Goal: Transaction & Acquisition: Purchase product/service

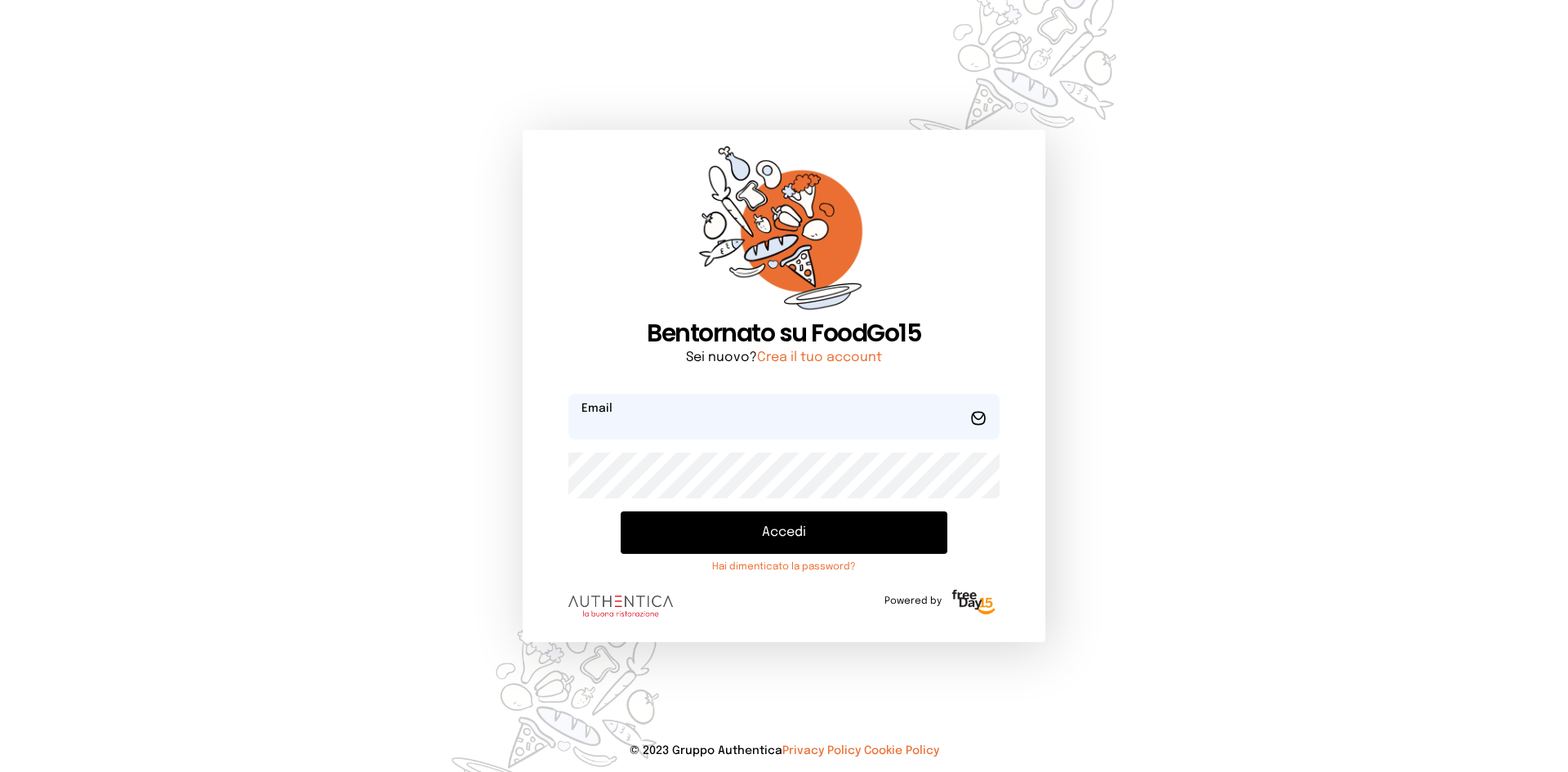
type input "**********"
click at [811, 535] on button "Accedi" at bounding box center [784, 532] width 327 height 43
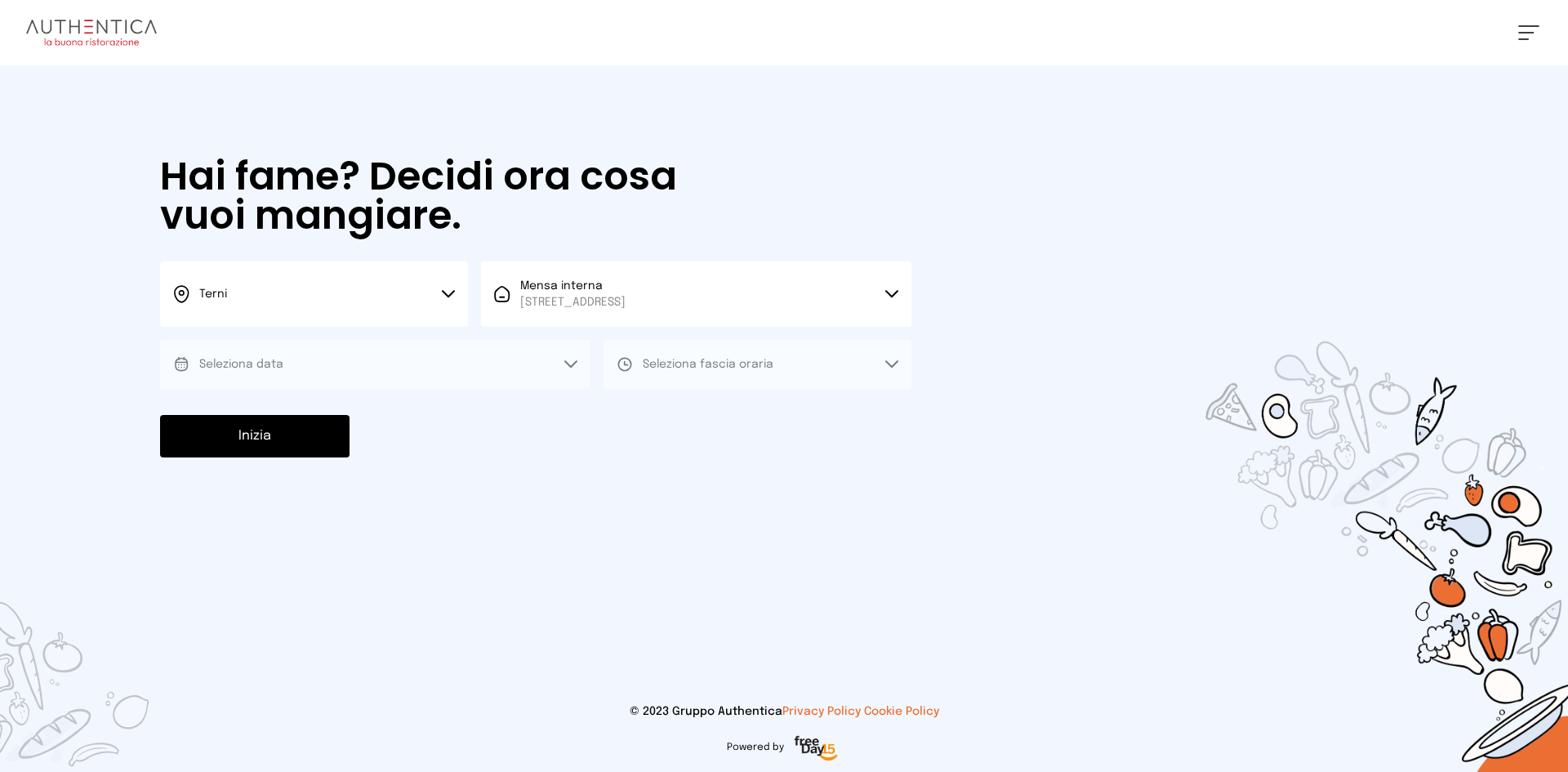
click at [524, 363] on button "Seleziona data" at bounding box center [375, 364] width 431 height 49
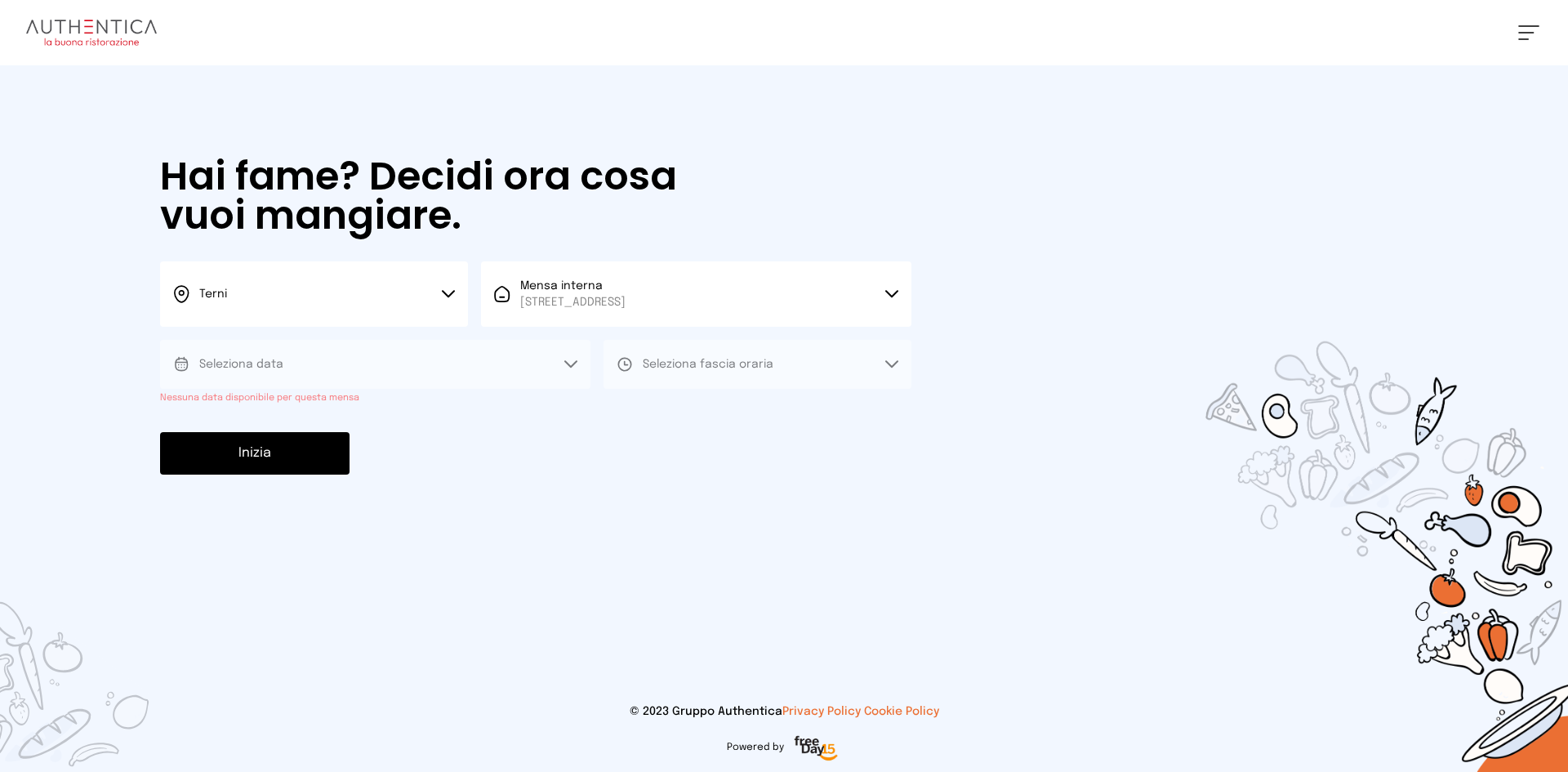
click at [626, 296] on span "[STREET_ADDRESS]" at bounding box center [573, 303] width 105 height 17
click at [531, 350] on span "Mensa interna" at bounding box center [573, 348] width 105 height 17
click at [467, 371] on button "Seleziona data" at bounding box center [375, 364] width 431 height 49
click at [450, 355] on button "Seleziona data" at bounding box center [375, 364] width 431 height 49
click at [411, 360] on button "Seleziona data" at bounding box center [375, 364] width 431 height 49
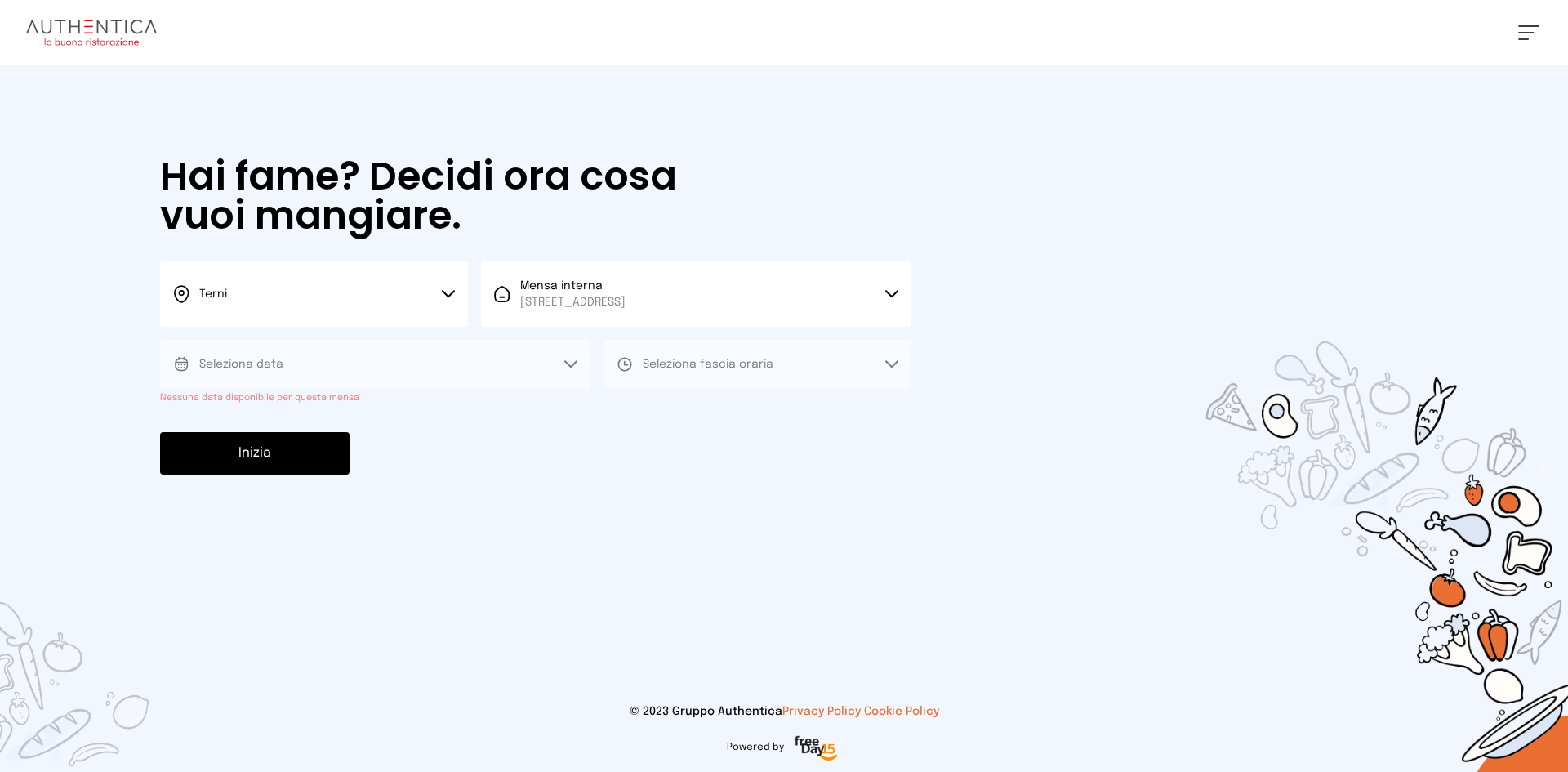
click at [506, 375] on button "Seleziona data" at bounding box center [375, 364] width 431 height 49
click at [590, 329] on div "Terni Scegli la città [GEOGRAPHIC_DATA] Mensa interna [STREET_ADDRESS] Scegli l…" at bounding box center [535, 334] width 751 height 145
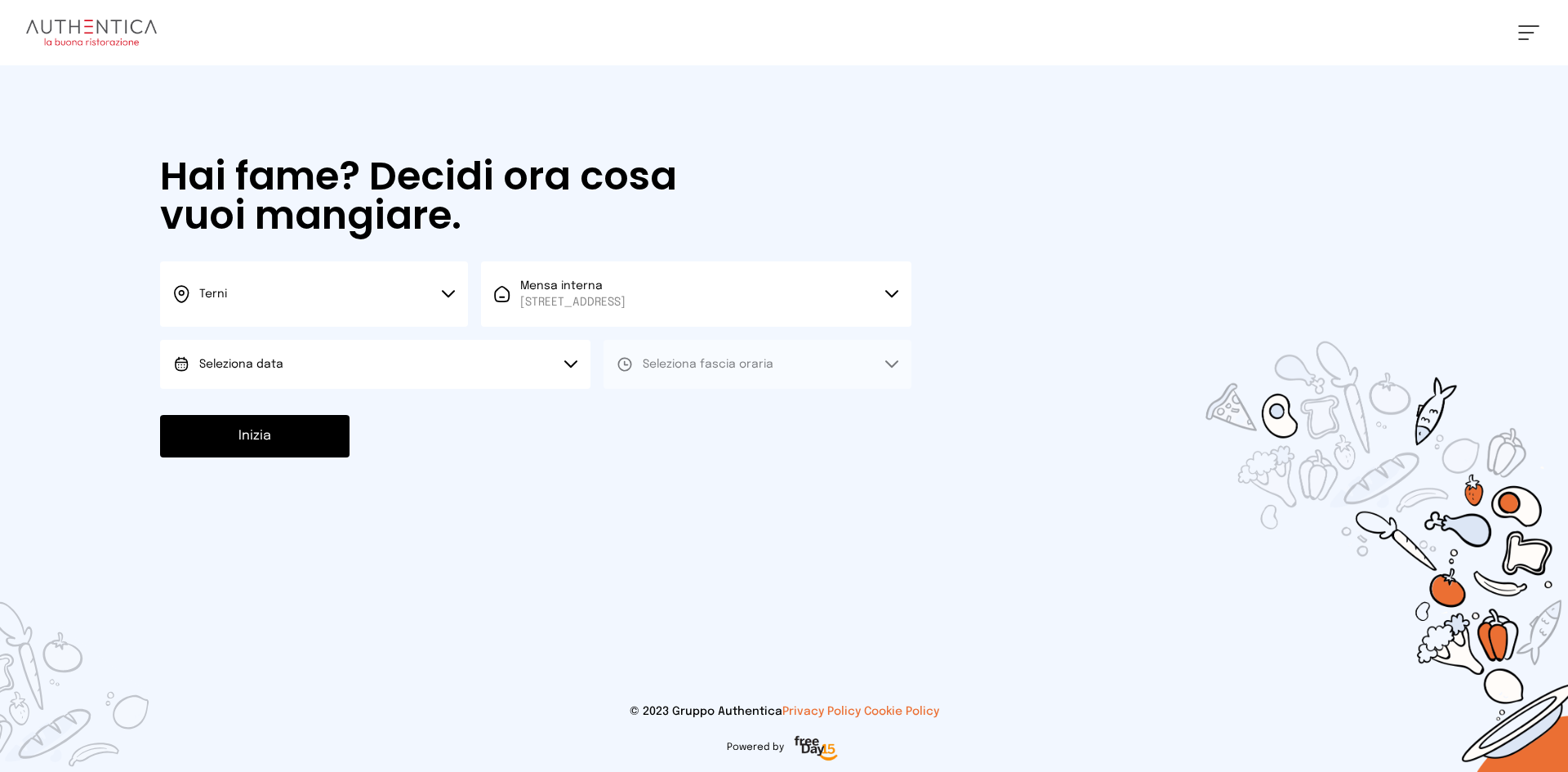
click at [372, 367] on button "Seleziona data" at bounding box center [375, 364] width 431 height 49
click at [337, 404] on li "Oggi, 07/10/2025" at bounding box center [375, 410] width 431 height 43
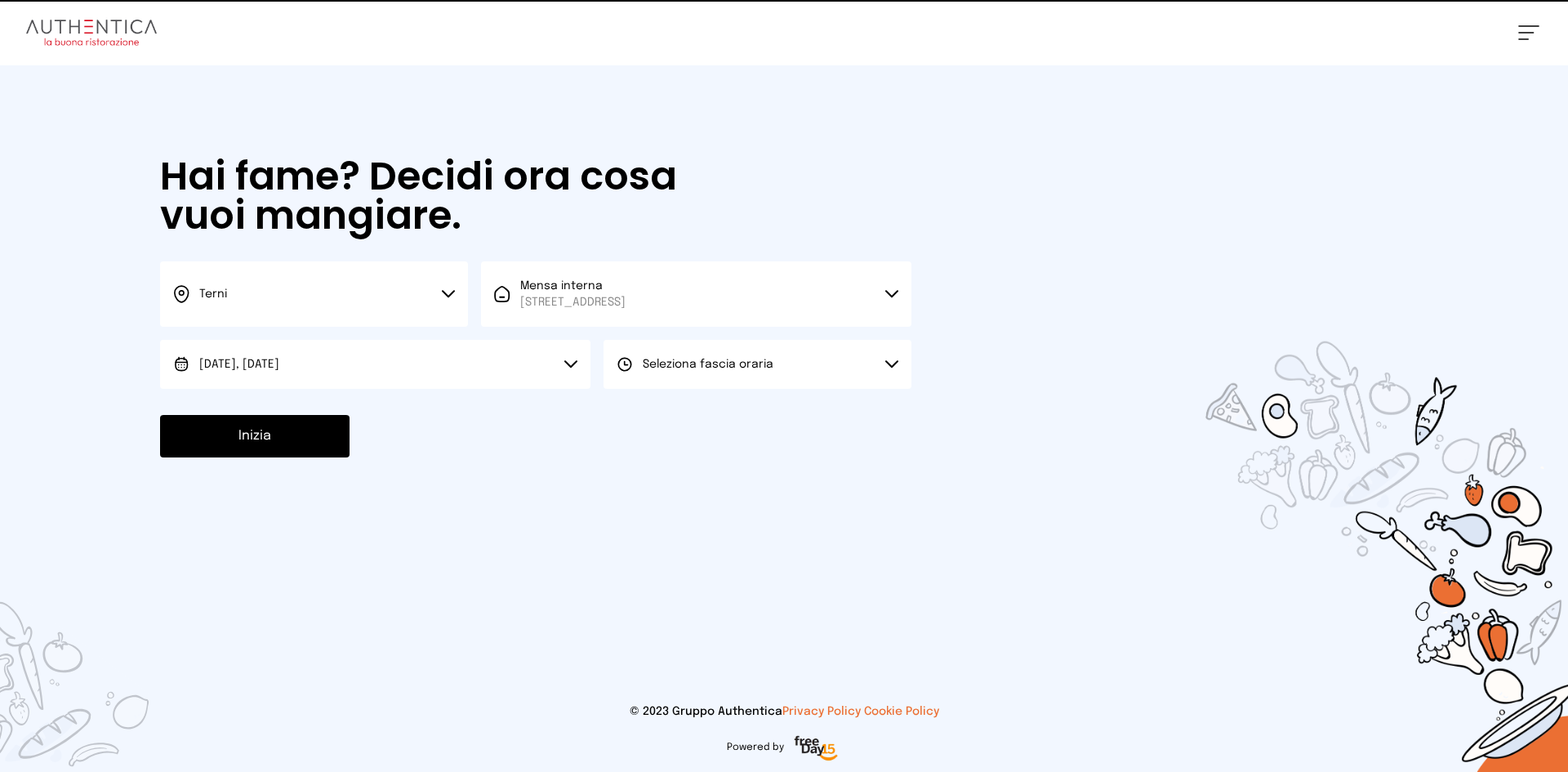
click at [810, 357] on button "Seleziona fascia oraria" at bounding box center [758, 364] width 308 height 49
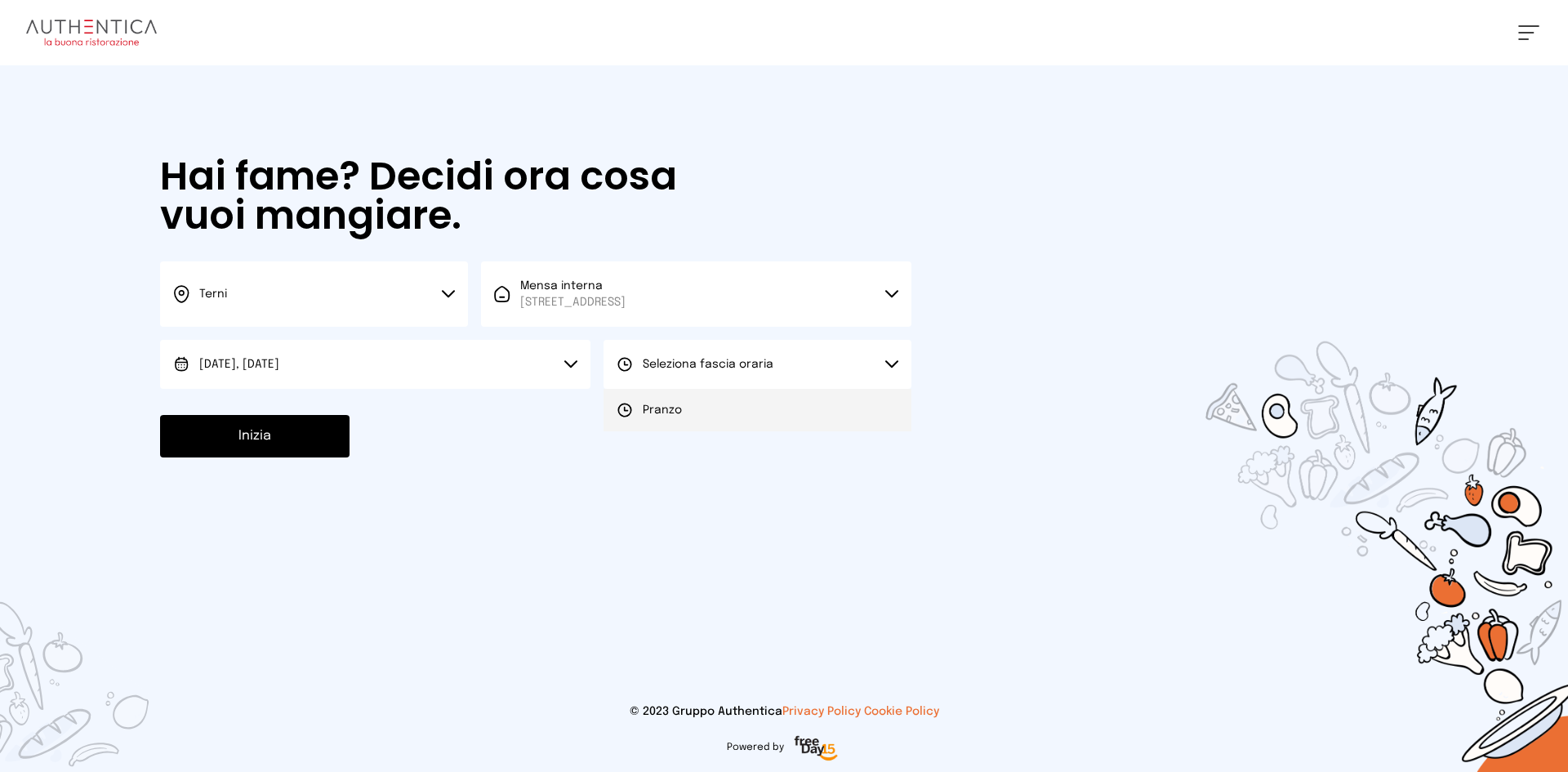
click at [747, 415] on li "Pranzo" at bounding box center [758, 410] width 308 height 43
click at [168, 447] on button "Inizia" at bounding box center [254, 436] width 190 height 43
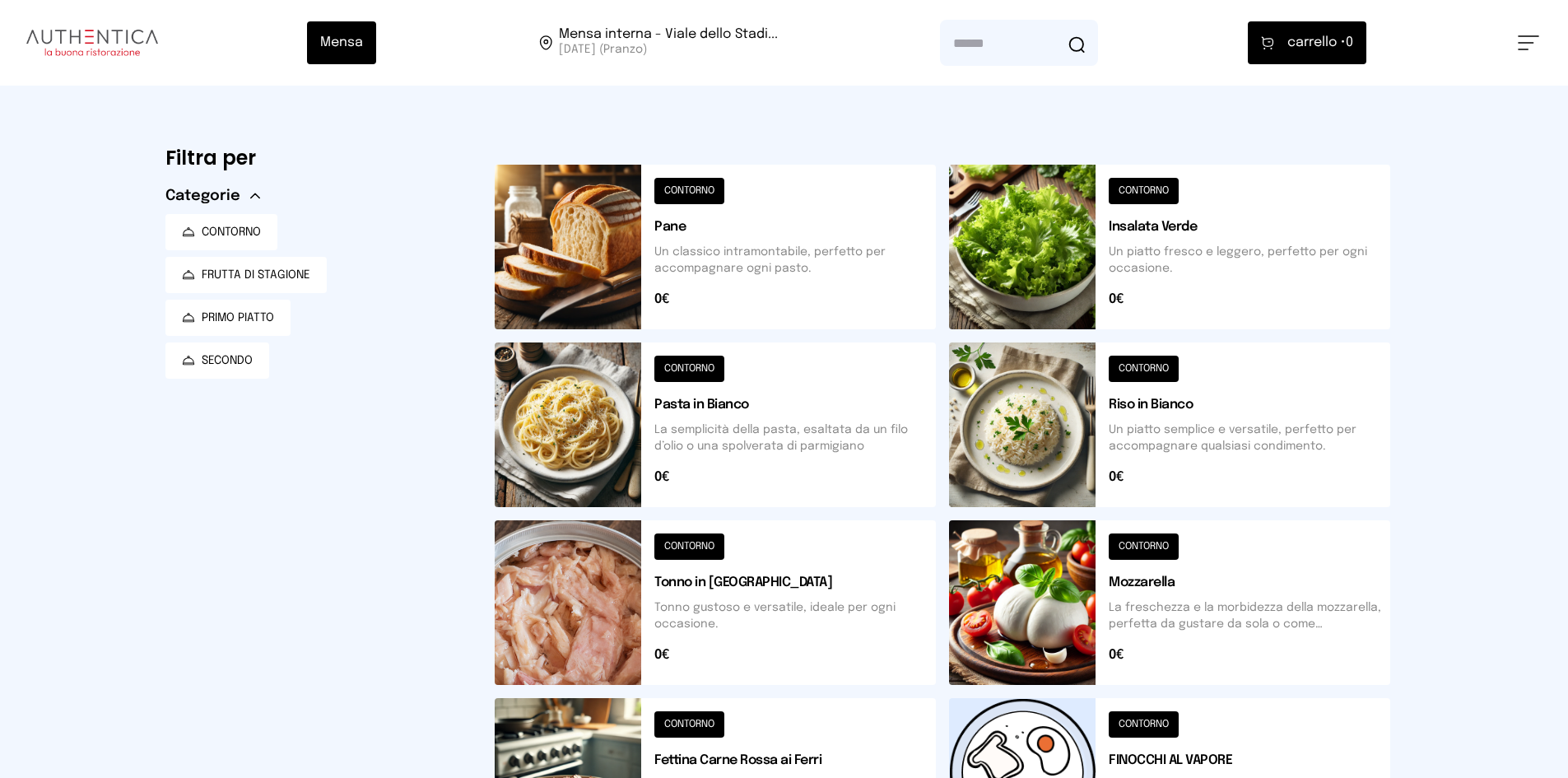
click at [547, 268] on button at bounding box center [715, 246] width 441 height 164
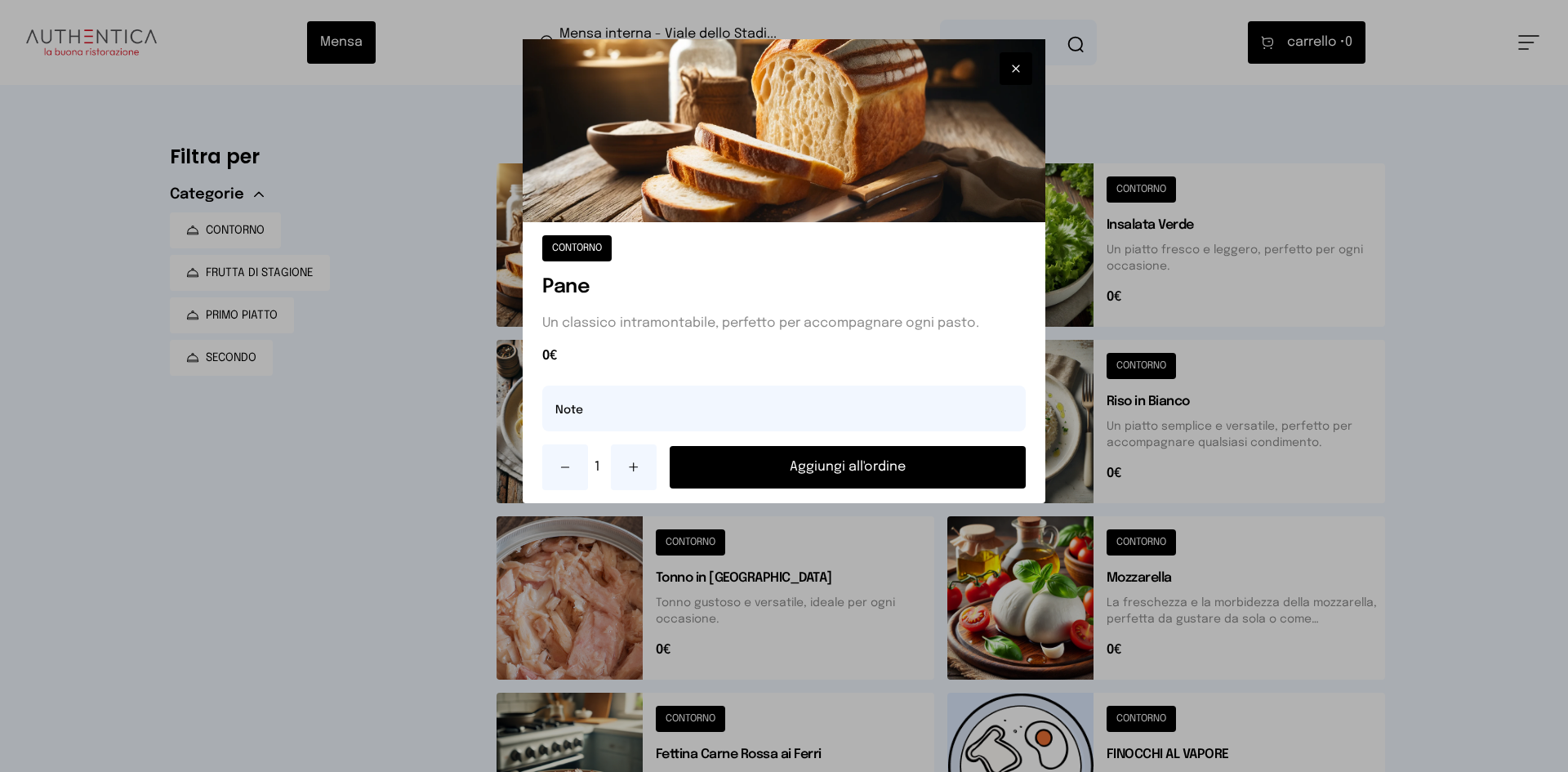
click at [906, 475] on button "Aggiungi all'ordine" at bounding box center [848, 467] width 356 height 43
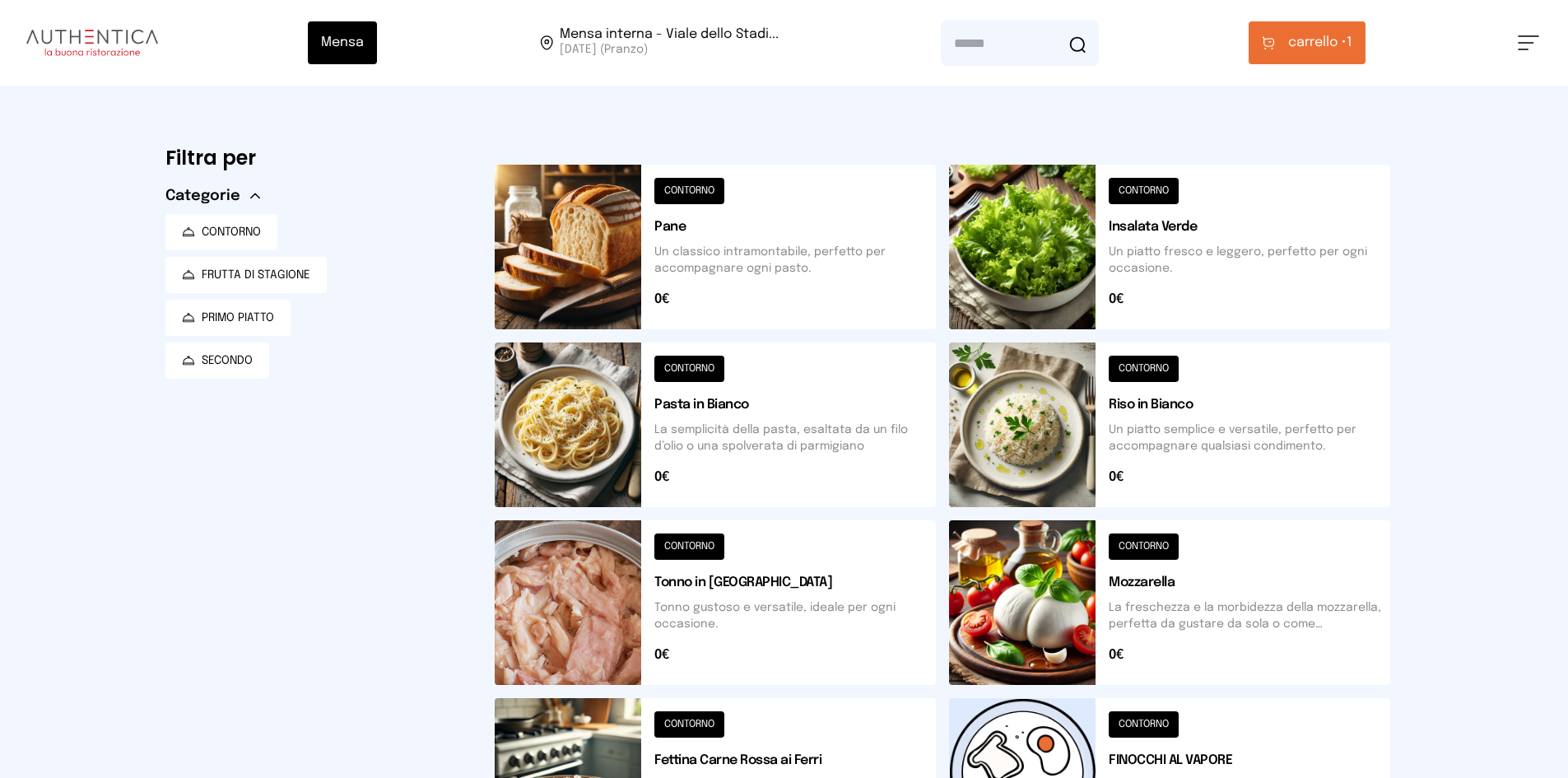
click at [597, 606] on button at bounding box center [715, 602] width 441 height 164
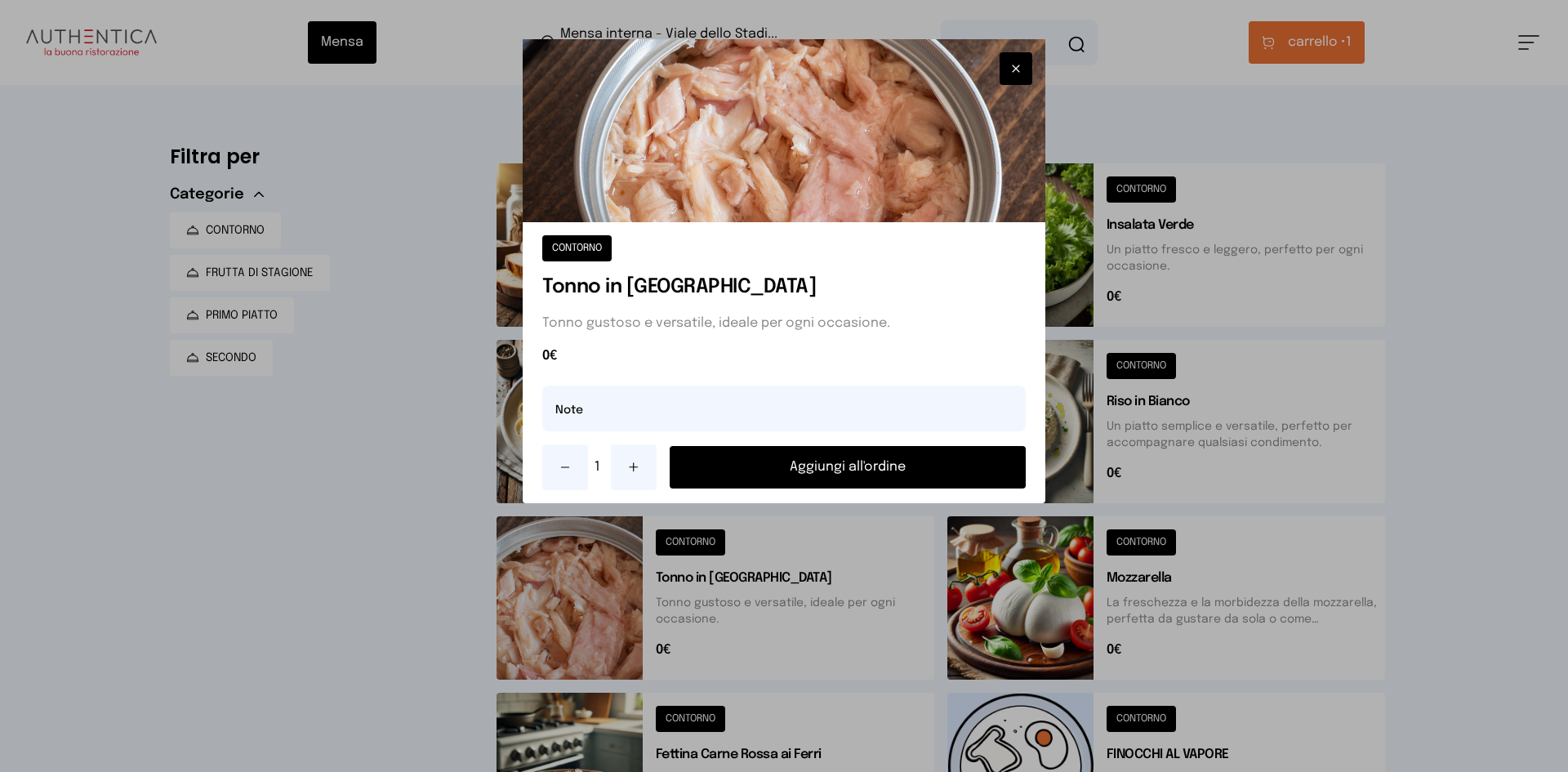
click at [784, 466] on button "Aggiungi all'ordine" at bounding box center [848, 467] width 356 height 43
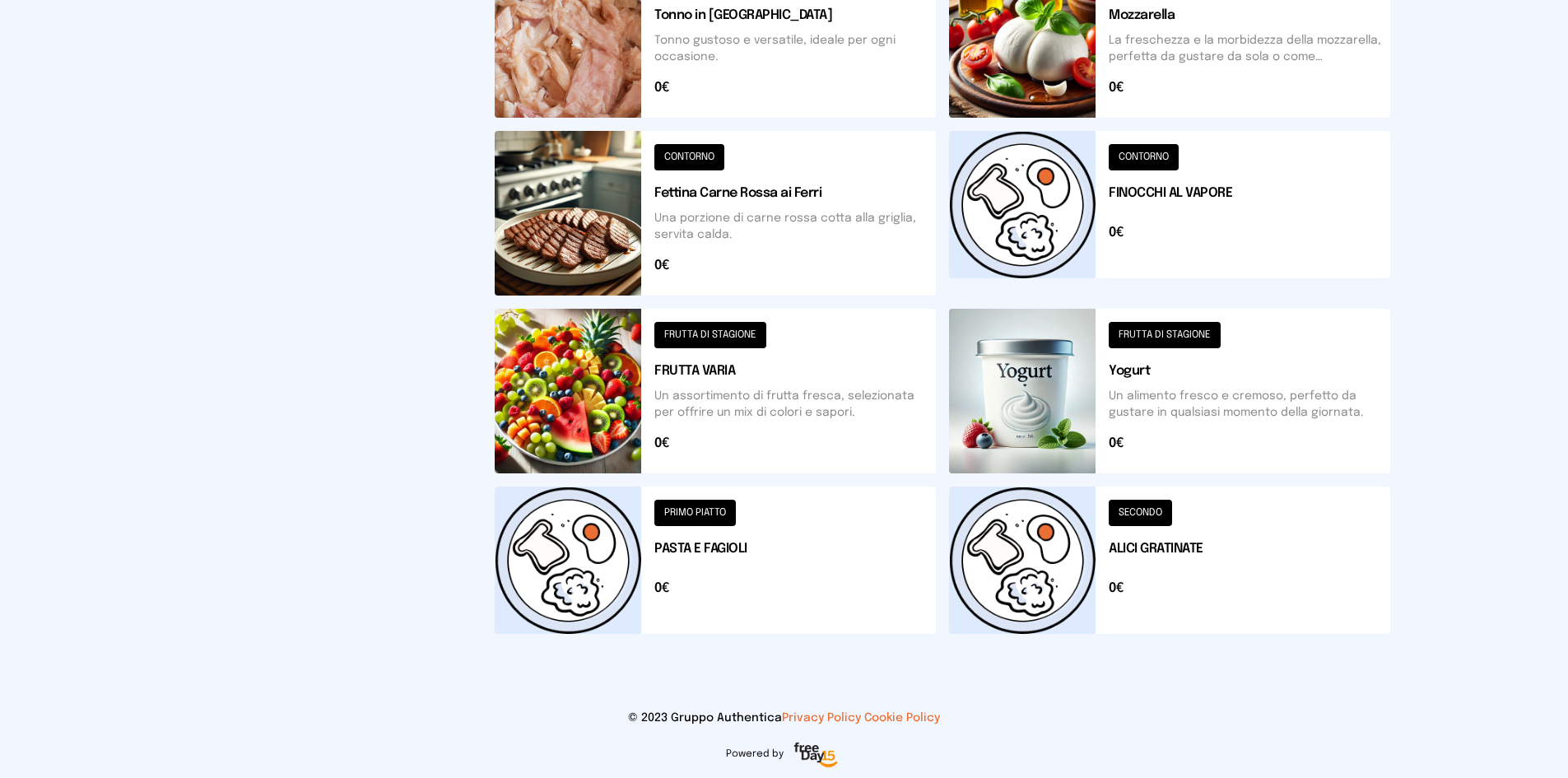
scroll to position [568, 0]
click at [1044, 563] on button at bounding box center [1169, 559] width 441 height 148
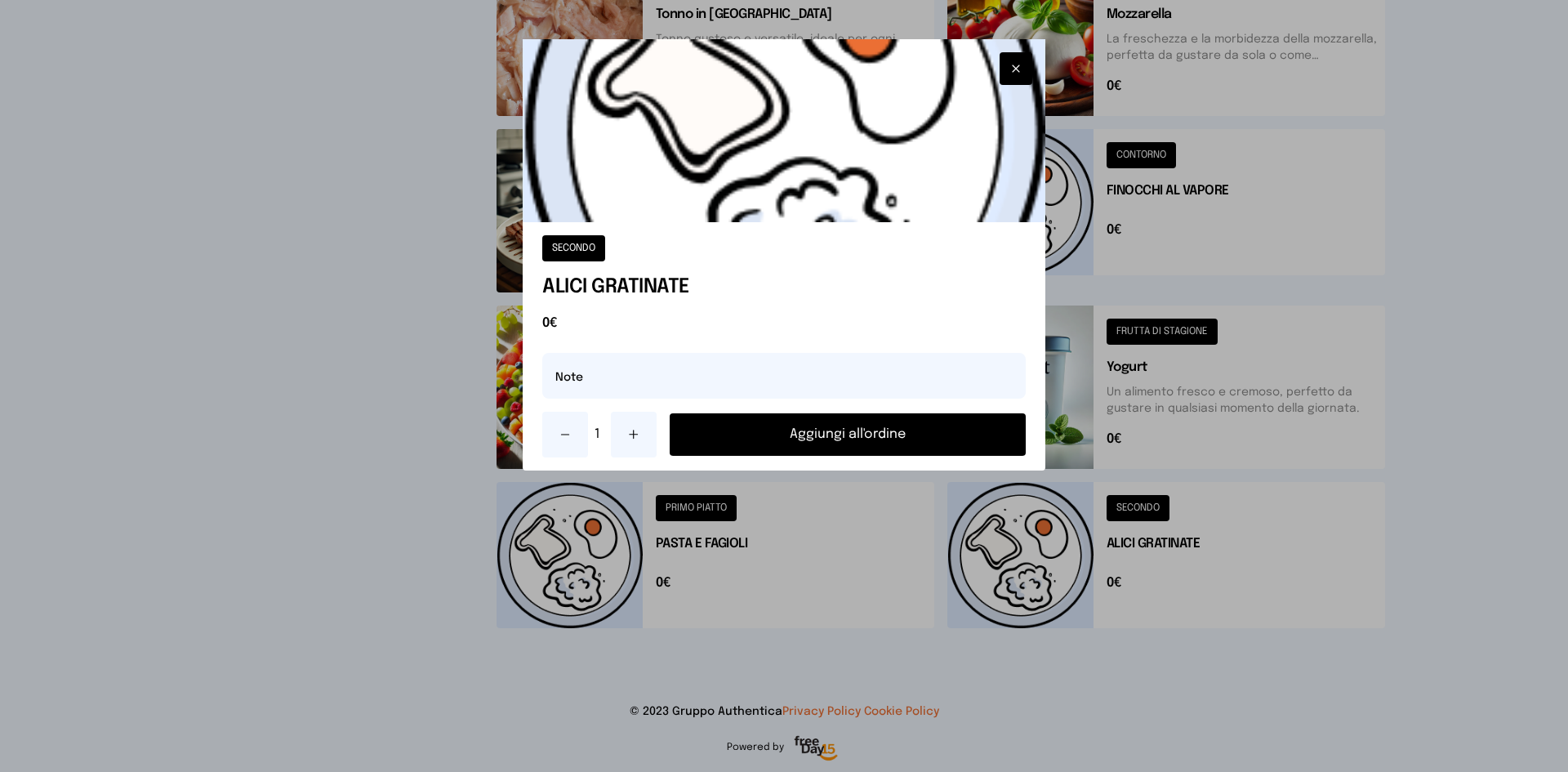
click at [834, 432] on button "Aggiungi all'ordine" at bounding box center [848, 434] width 356 height 43
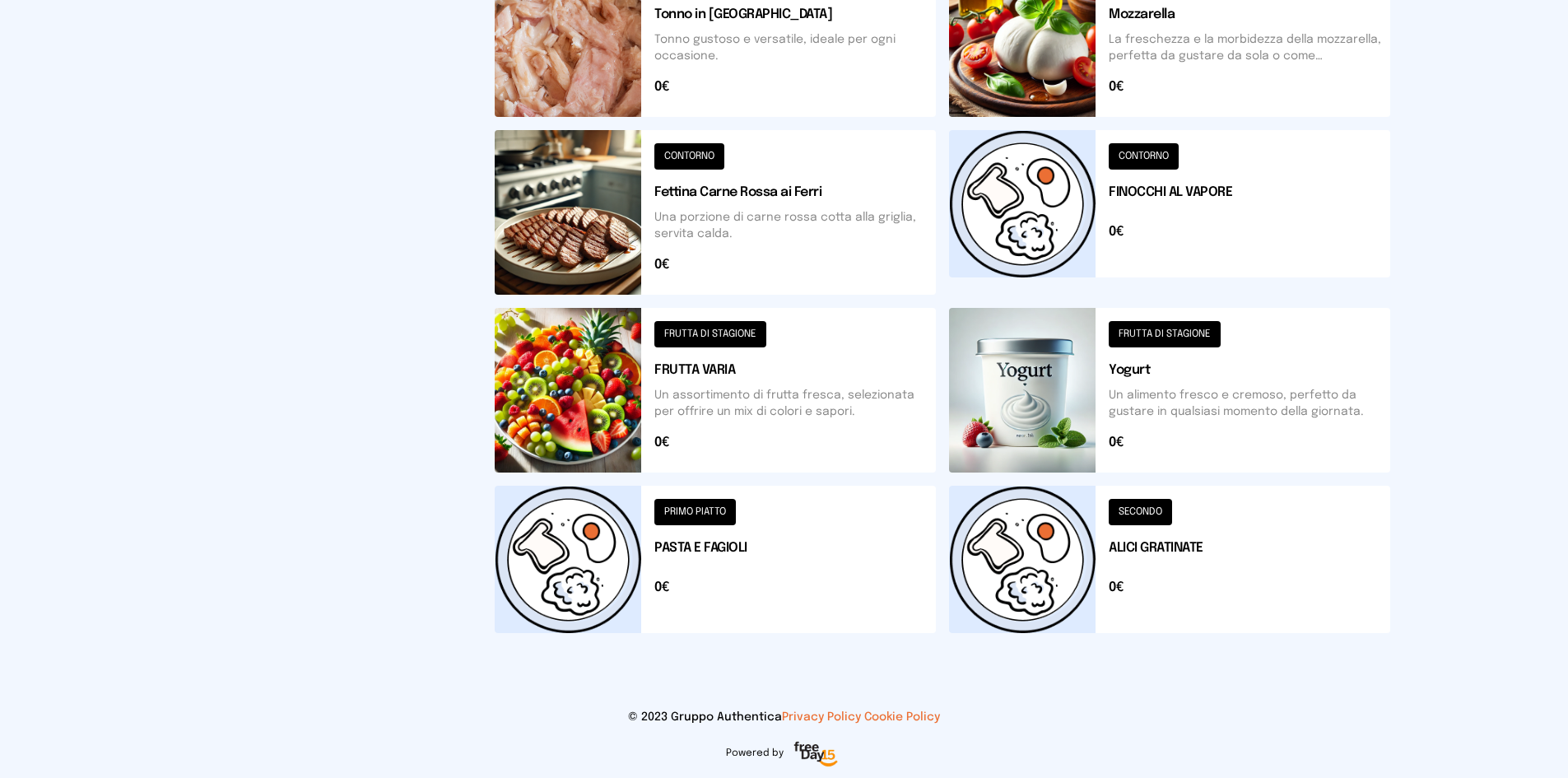
click at [565, 253] on button at bounding box center [715, 212] width 441 height 164
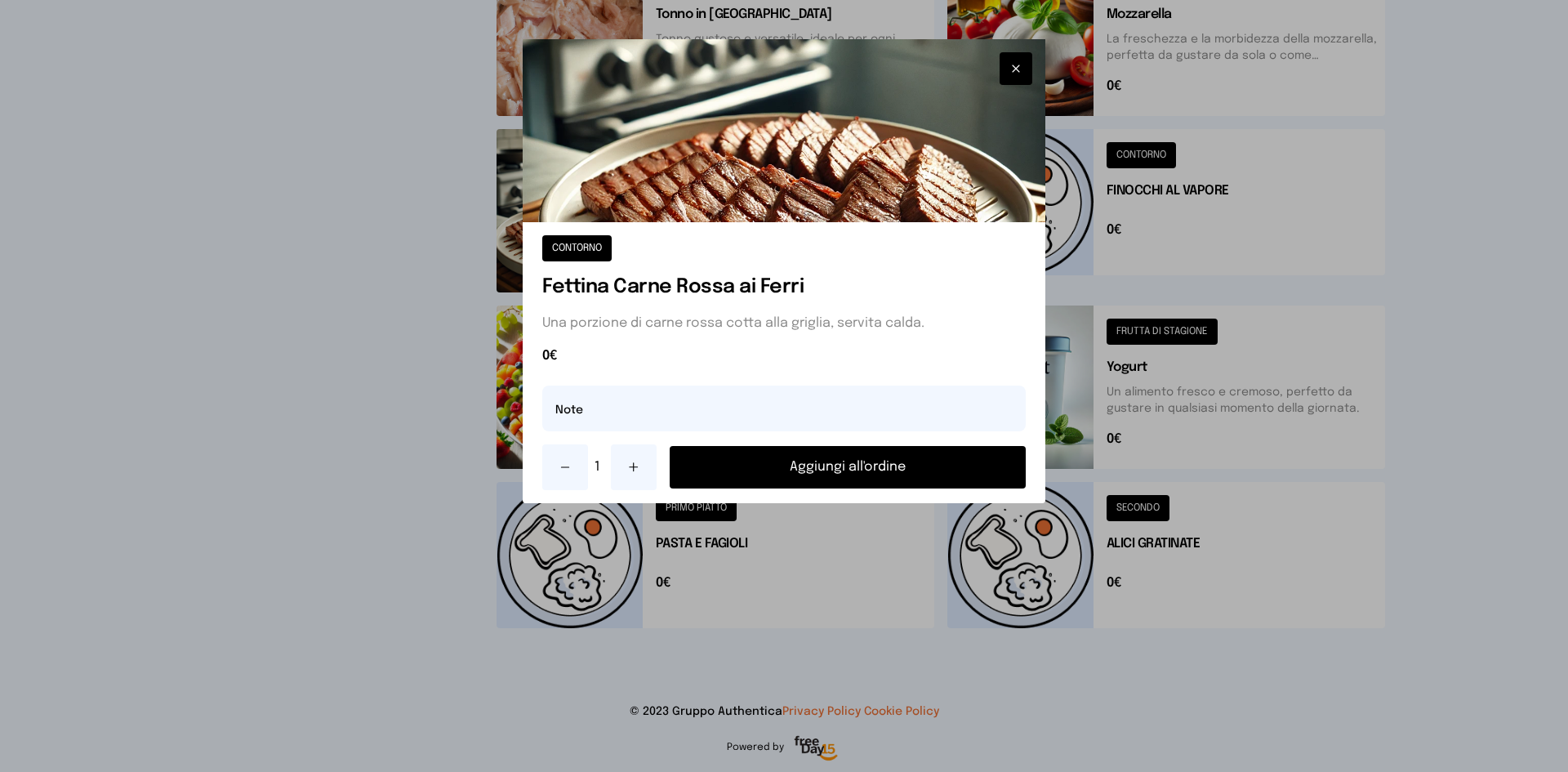
click at [808, 480] on button "Aggiungi all'ordine" at bounding box center [848, 467] width 356 height 43
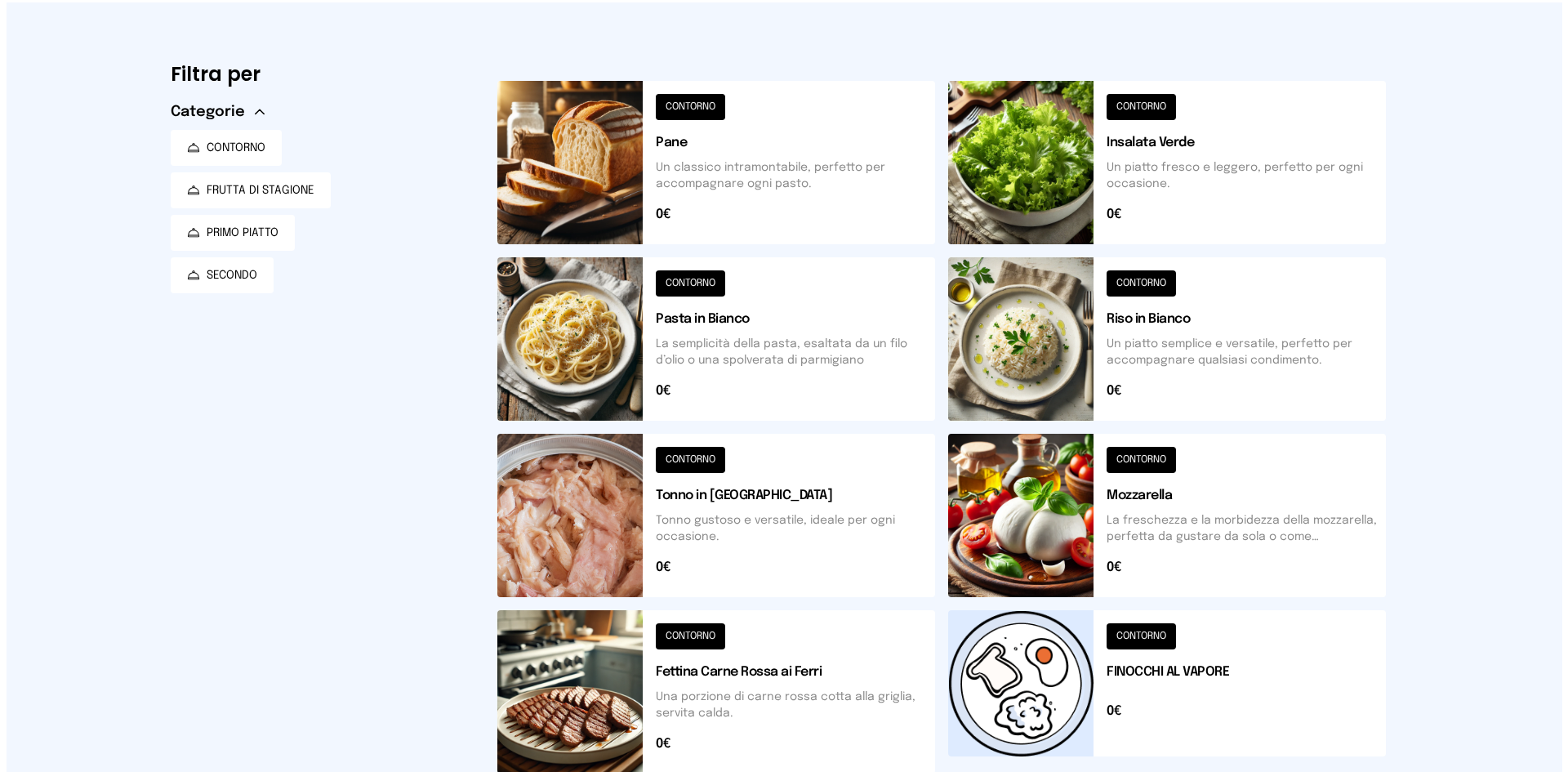
scroll to position [0, 0]
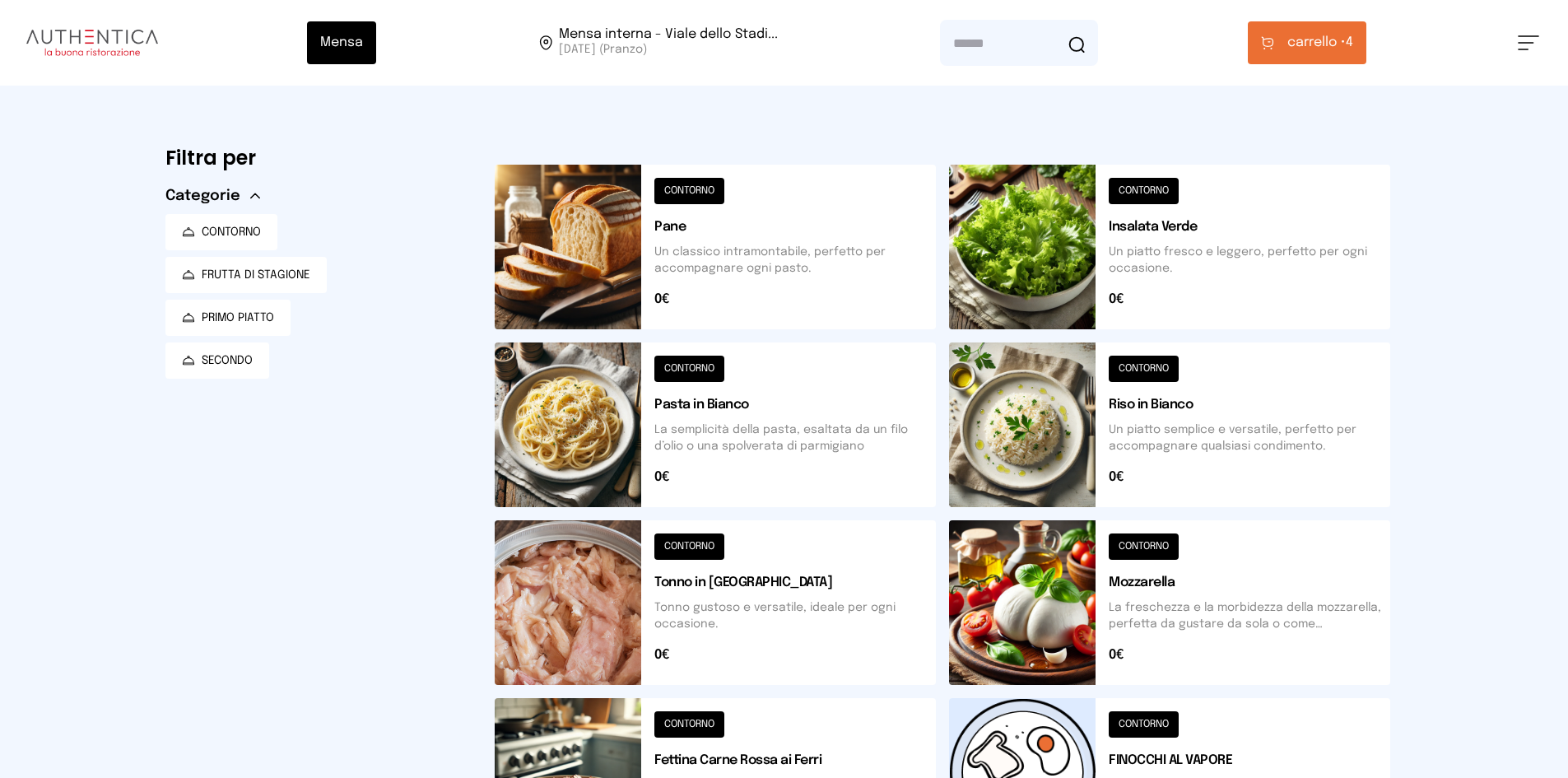
click at [1311, 39] on span "carrello •" at bounding box center [1316, 42] width 58 height 19
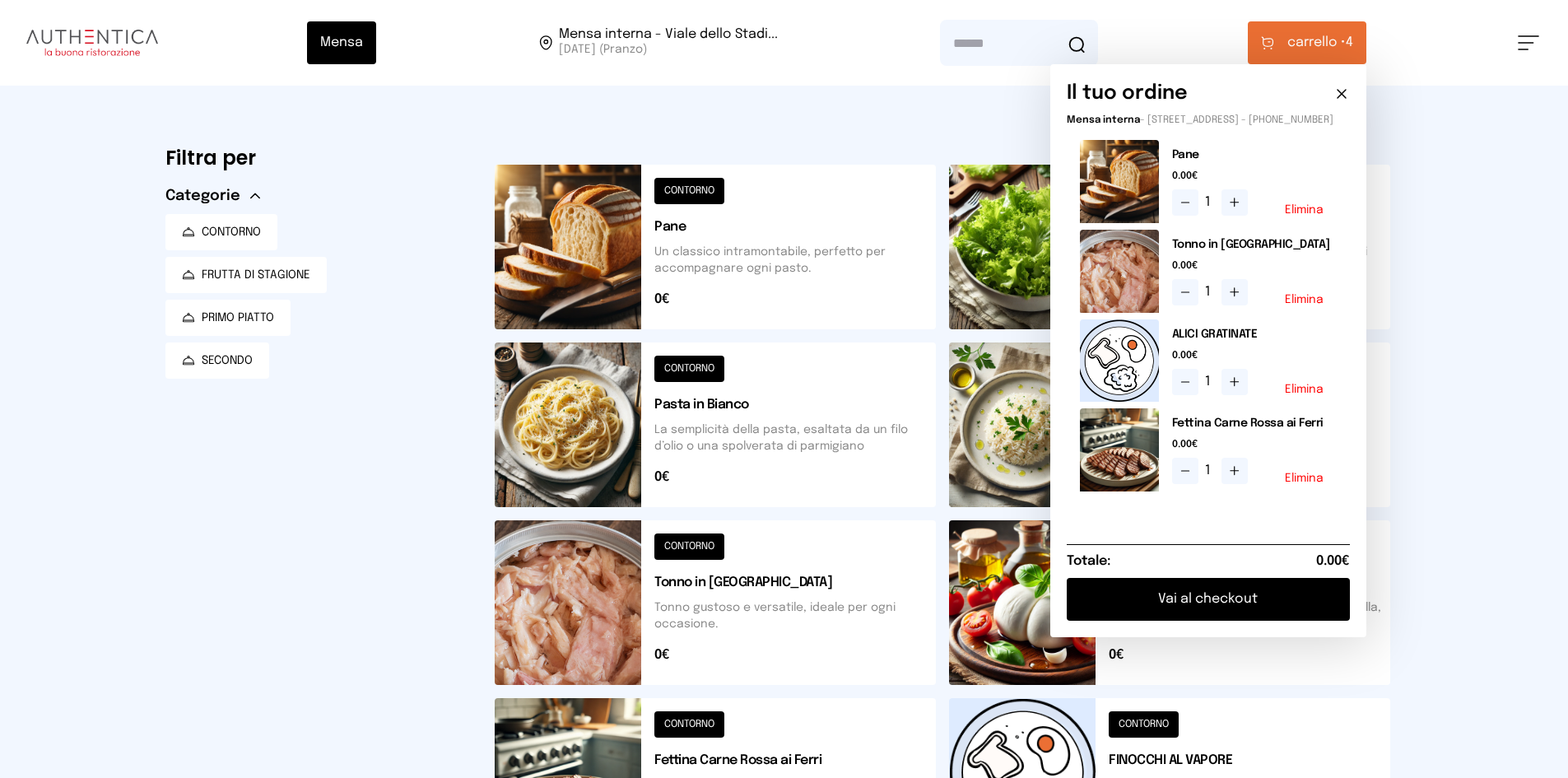
click at [1266, 610] on button "Vai al checkout" at bounding box center [1209, 599] width 283 height 43
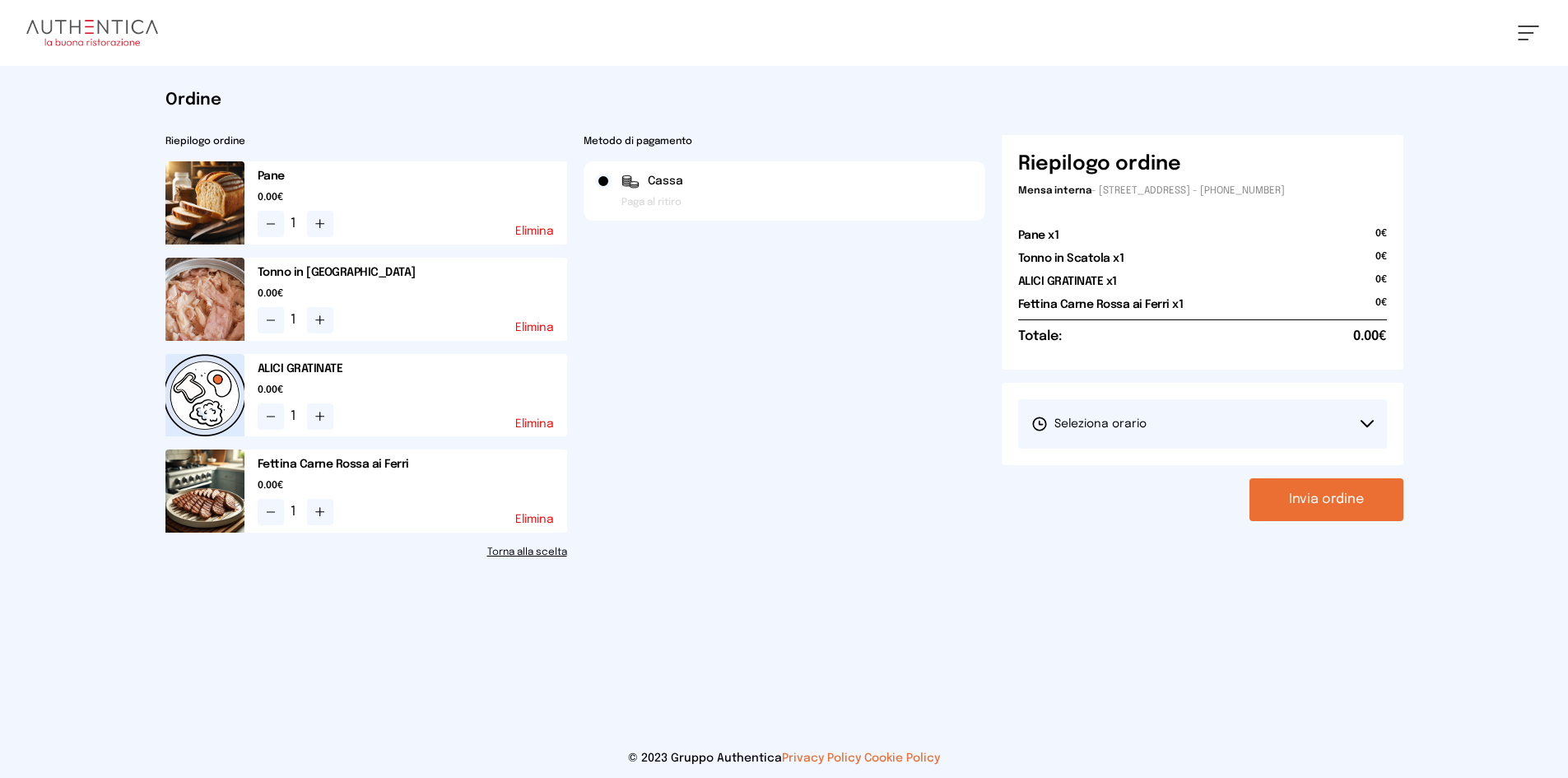
click at [1264, 443] on button "Seleziona orario" at bounding box center [1203, 424] width 369 height 50
click at [1208, 469] on li "1° Turno (13:00 - 15:00)" at bounding box center [1203, 469] width 369 height 43
click at [1275, 491] on button "Invia ordine" at bounding box center [1327, 499] width 154 height 43
